Goal: Transaction & Acquisition: Purchase product/service

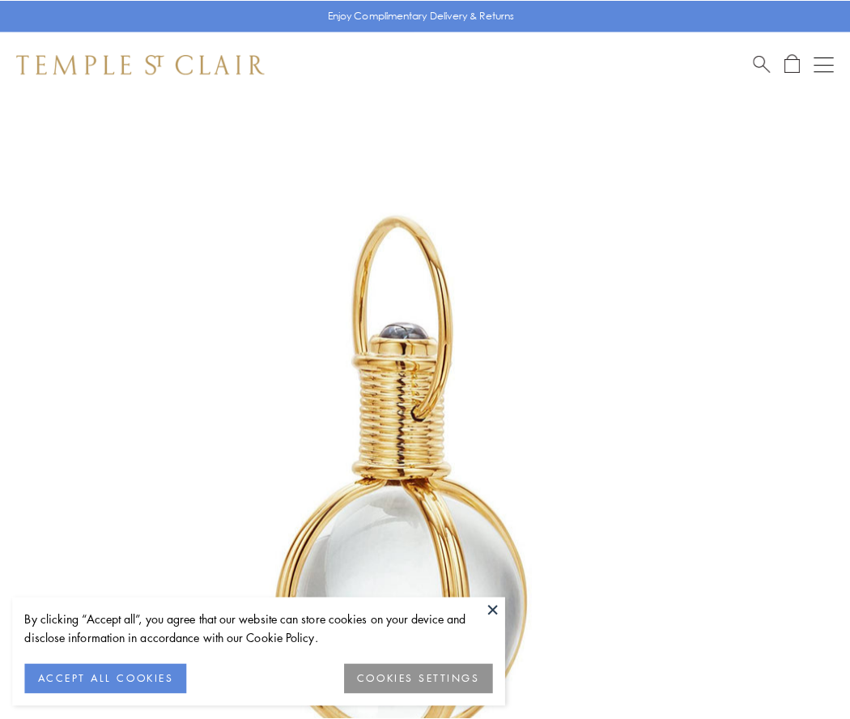
scroll to position [423, 0]
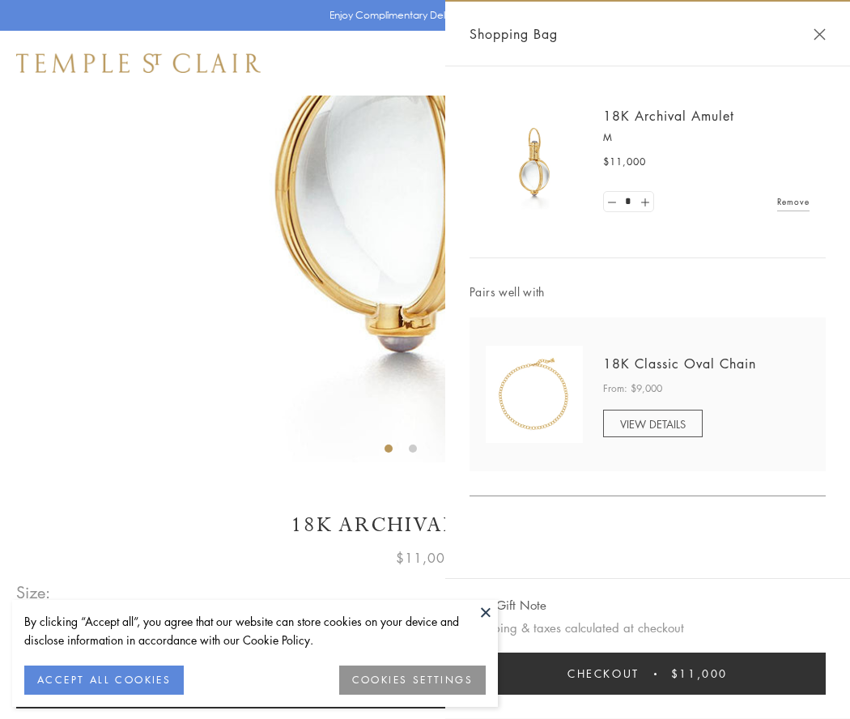
click at [648, 674] on button "Checkout $11,000" at bounding box center [648, 674] width 356 height 42
